Goal: Task Accomplishment & Management: Manage account settings

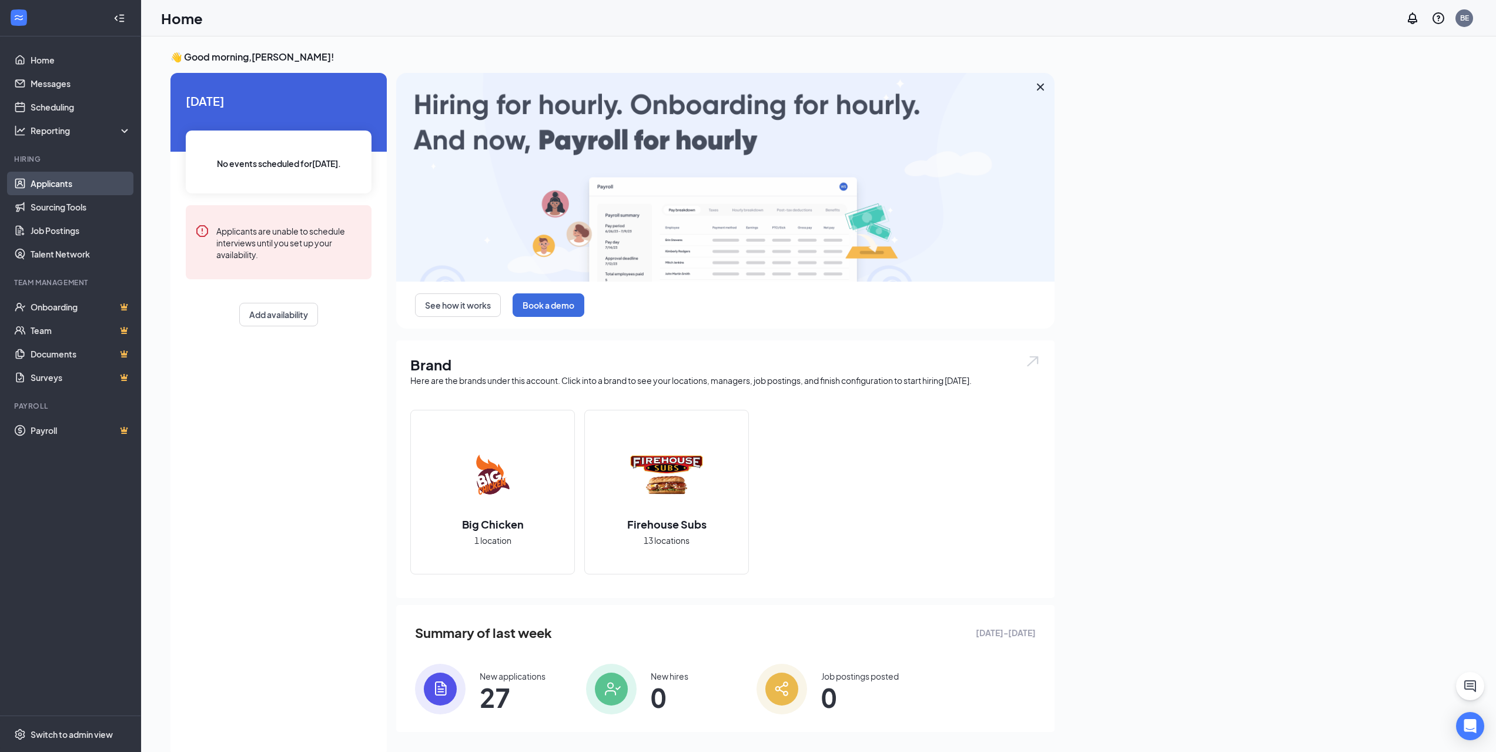
click at [56, 179] on link "Applicants" at bounding box center [81, 184] width 101 height 24
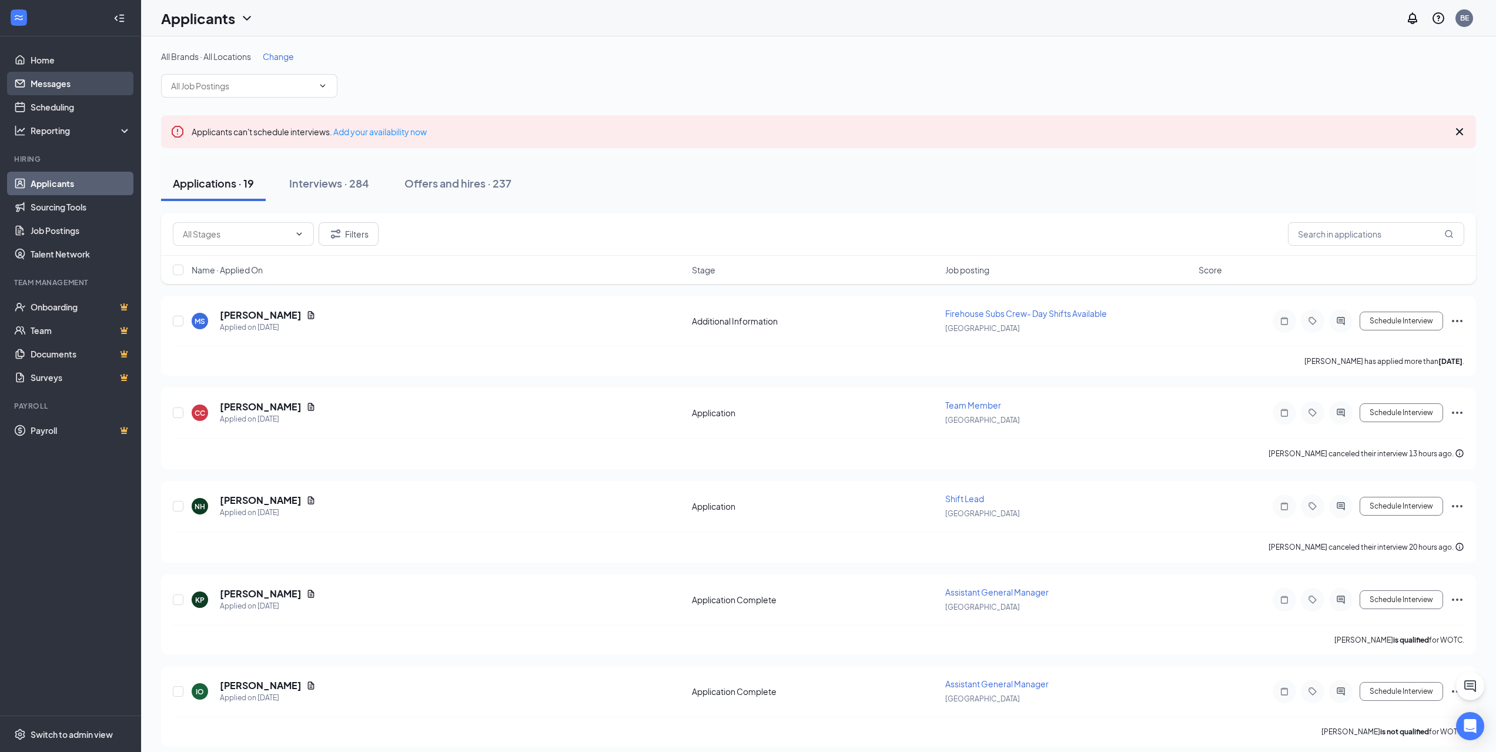
click at [85, 85] on link "Messages" at bounding box center [81, 84] width 101 height 24
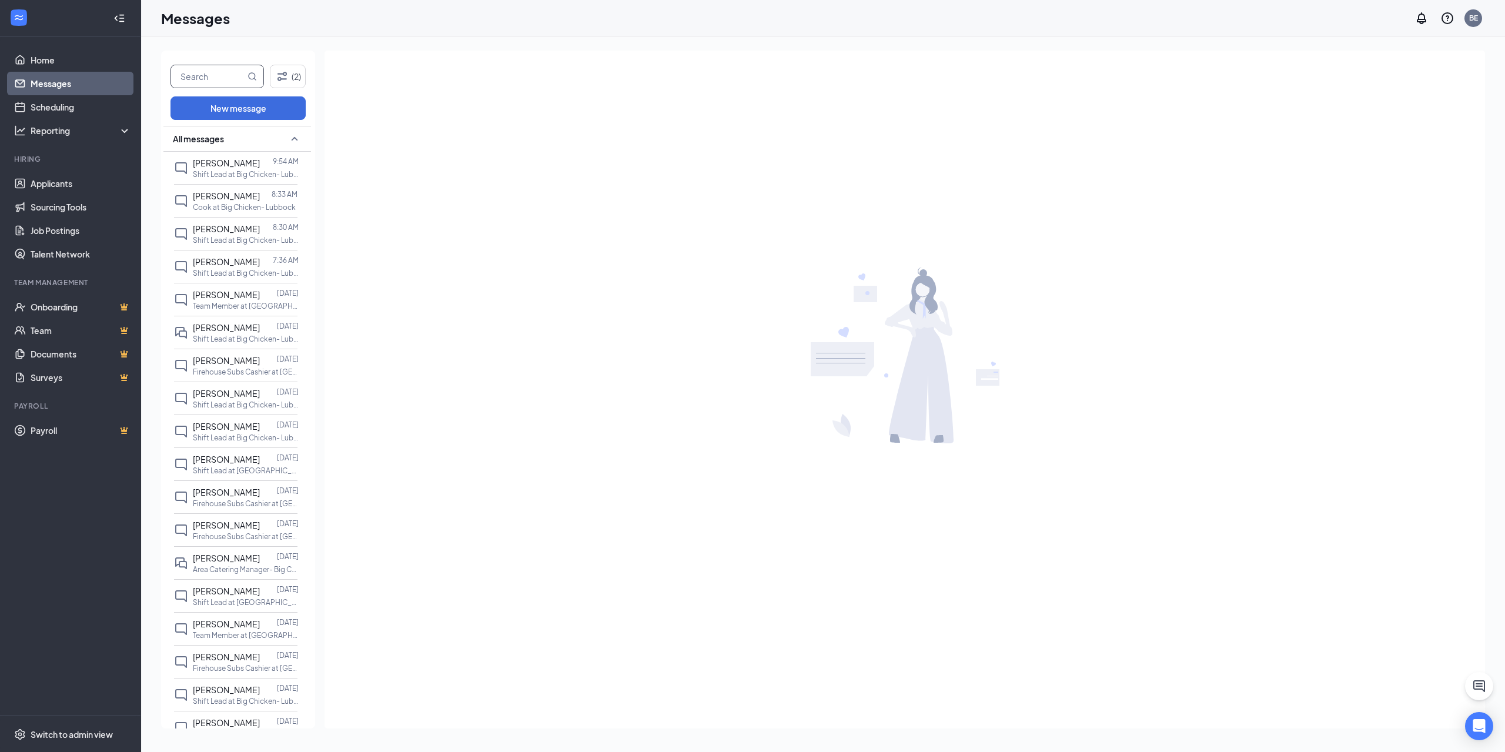
click at [215, 79] on input "text" at bounding box center [208, 76] width 74 height 22
type input "[PERSON_NAME]"
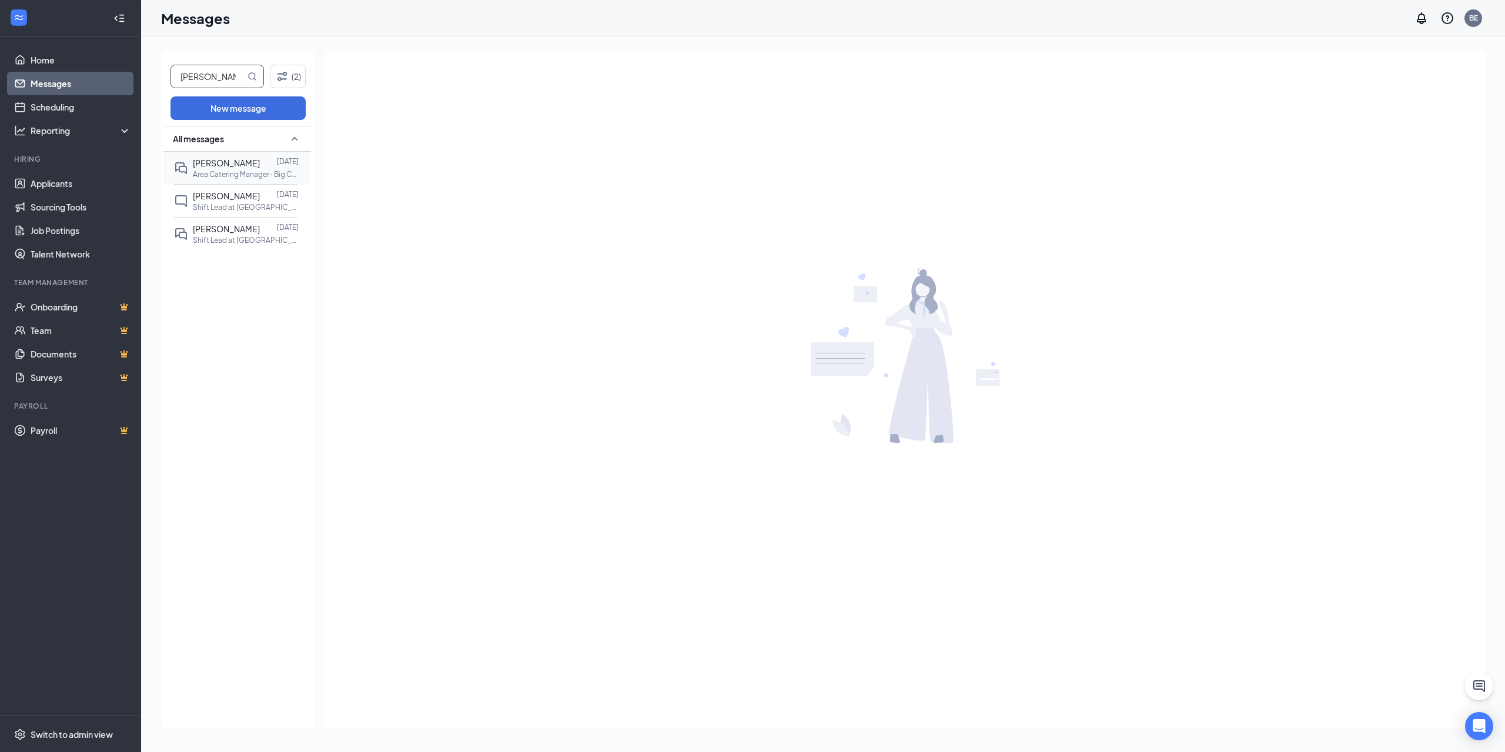
click at [214, 163] on span "[PERSON_NAME]" at bounding box center [226, 163] width 67 height 11
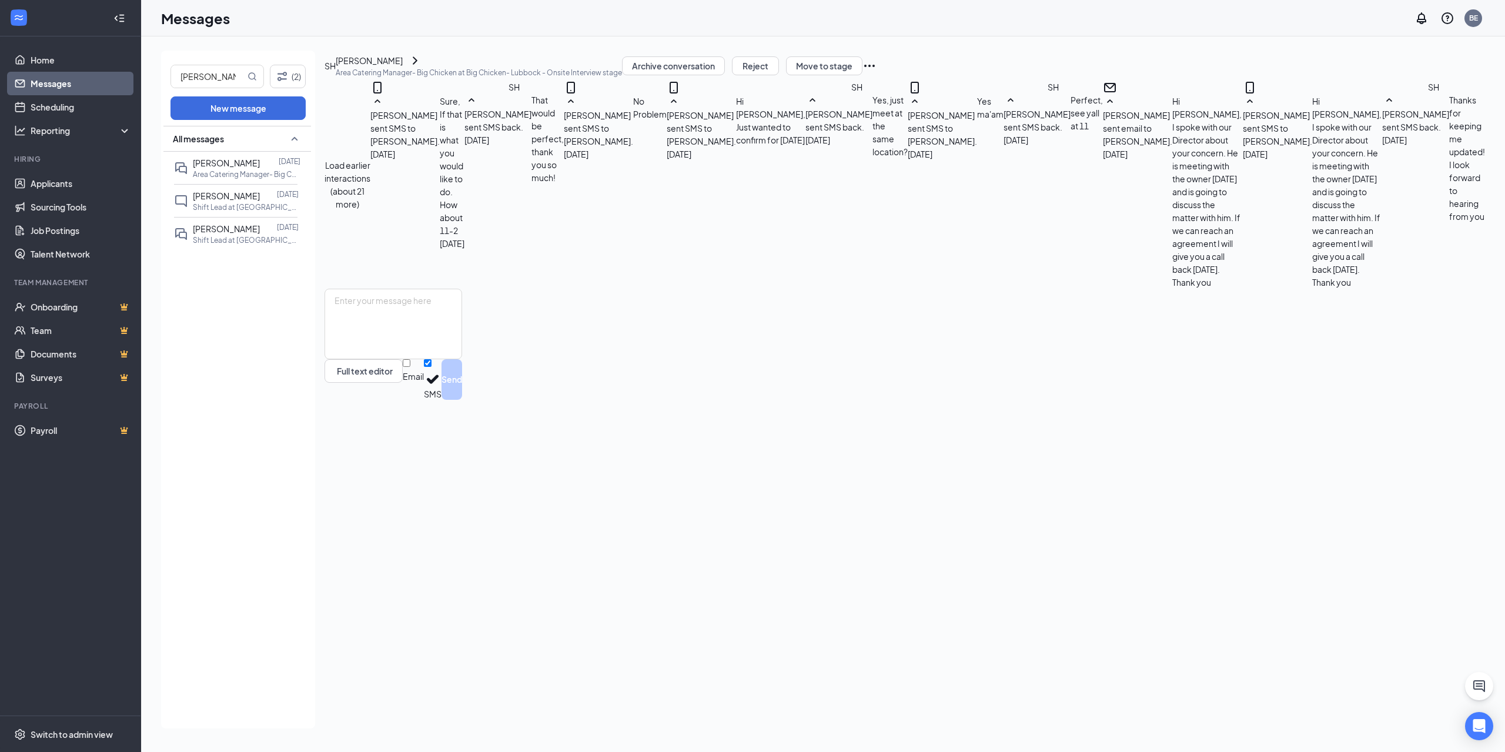
scroll to position [221, 0]
click at [877, 73] on icon "Ellipses" at bounding box center [869, 66] width 14 height 14
click at [422, 68] on icon "ChevronRight" at bounding box center [415, 60] width 14 height 14
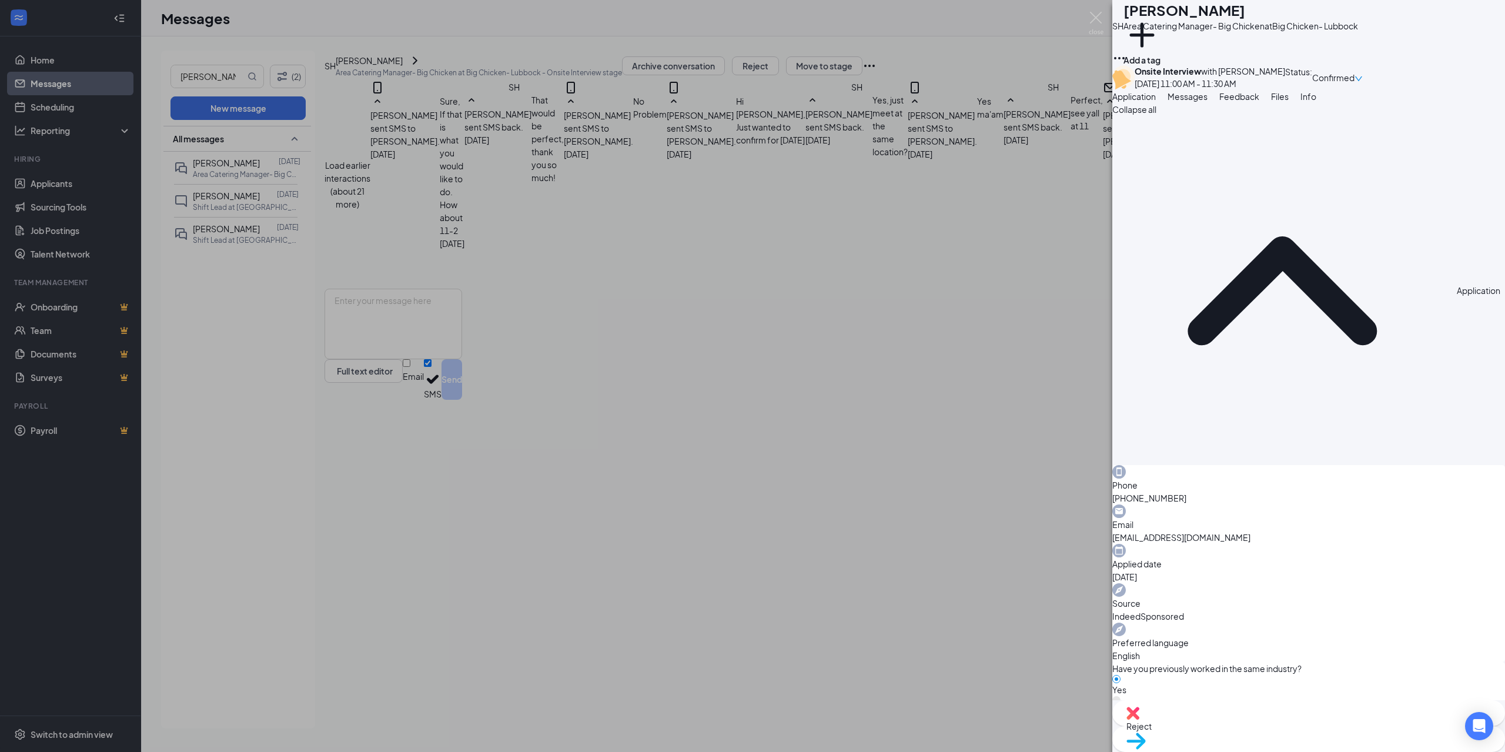
click at [1289, 102] on span "Files" at bounding box center [1280, 96] width 18 height 11
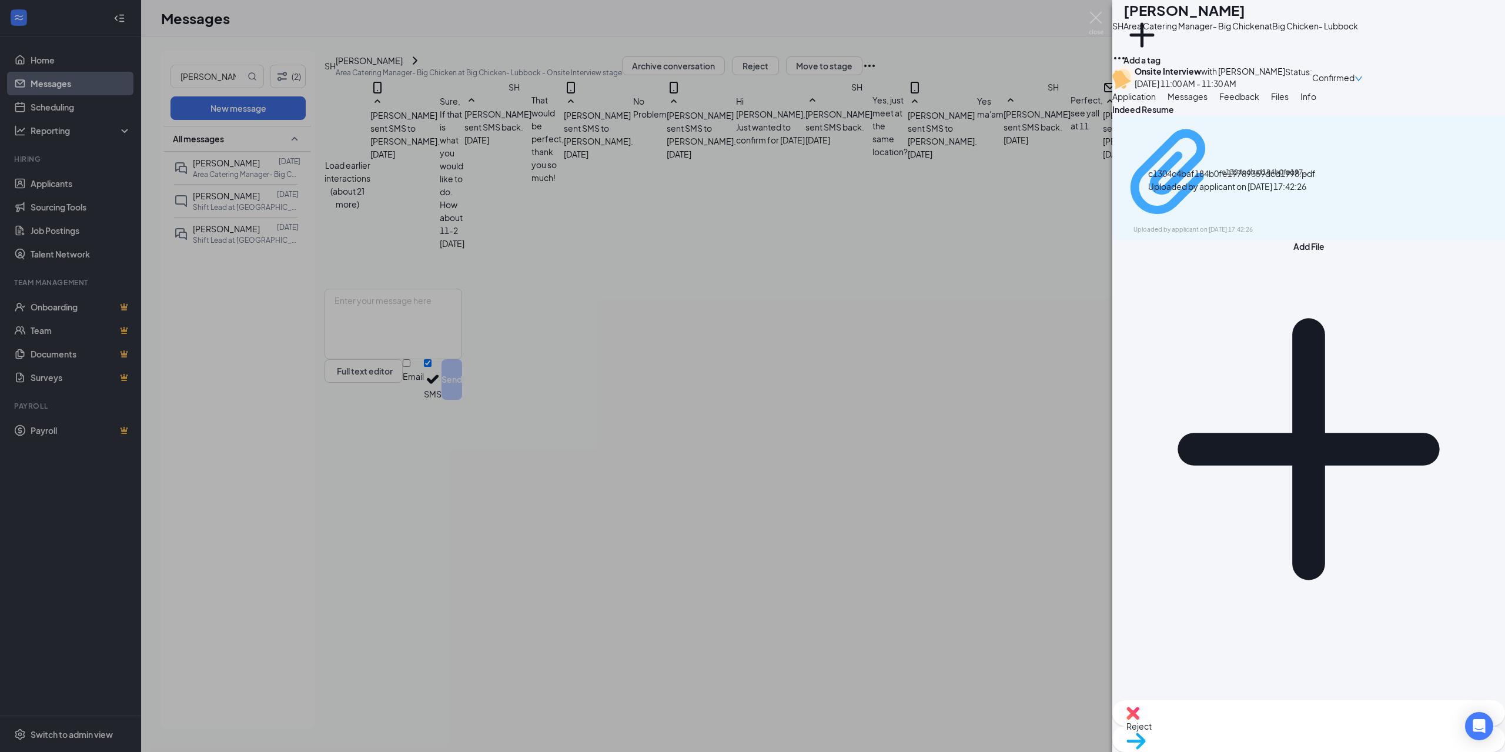
click at [1297, 177] on div "c1304c4baf184b0fe19789359dcd1998.pdf" at bounding box center [1266, 172] width 88 height 9
click at [1095, 15] on img at bounding box center [1096, 23] width 15 height 23
